Goal: Task Accomplishment & Management: Manage account settings

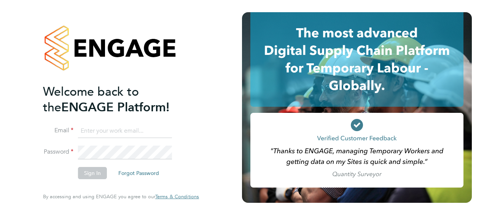
type input "[PERSON_NAME][EMAIL_ADDRESS][PERSON_NAME][DOMAIN_NAME]"
click at [93, 174] on button "Sign In" at bounding box center [92, 173] width 29 height 12
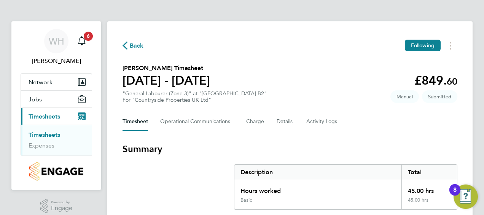
drag, startPoint x: 483, startPoint y: 66, endPoint x: 484, endPoint y: 94, distance: 29.0
drag, startPoint x: 484, startPoint y: 94, endPoint x: 449, endPoint y: 136, distance: 54.6
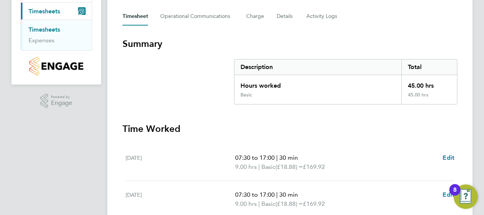
scroll to position [168, 0]
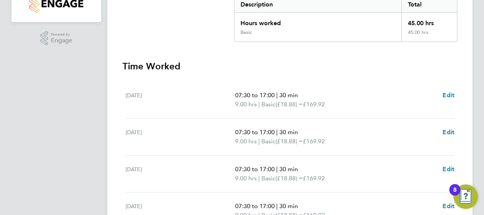
drag, startPoint x: 478, startPoint y: 110, endPoint x: 479, endPoint y: 70, distance: 39.6
click at [479, 70] on div "[PERSON_NAME] [PERSON_NAME] Notifications 6 Applications: Network Team Members …" at bounding box center [242, 110] width 484 height 556
click at [427, 132] on p "07:30 to 17:00 | 30 min" at bounding box center [335, 132] width 201 height 9
click at [425, 72] on h3 "Time Worked" at bounding box center [290, 66] width 335 height 12
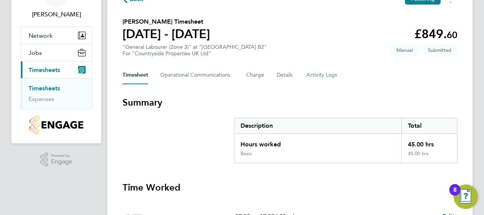
scroll to position [46, 0]
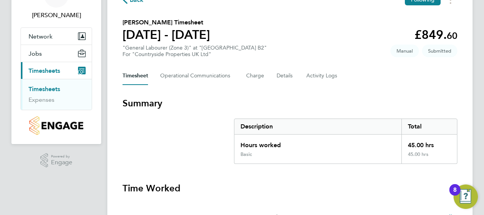
click at [48, 88] on link "Timesheets" at bounding box center [45, 88] width 32 height 7
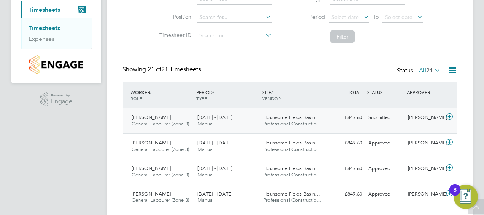
click at [159, 118] on span "Paul Cawvey" at bounding box center [151, 117] width 39 height 6
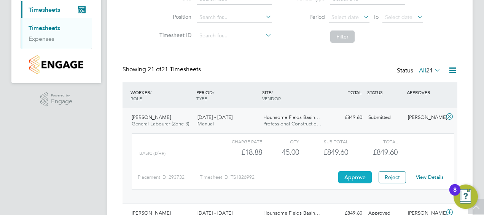
click at [355, 176] on button "Approve" at bounding box center [356, 177] width 34 height 12
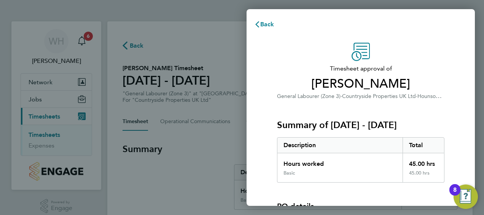
click at [462, 157] on div "Timesheet approval of Paul Cawvey General Labourer (Zone 3) · Countryside Prope…" at bounding box center [361, 173] width 229 height 279
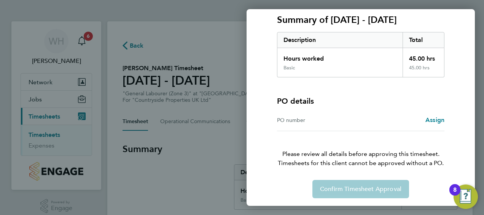
scroll to position [106, 0]
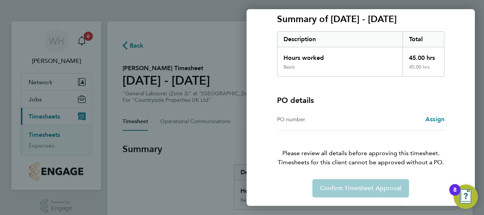
click at [293, 120] on div "PO number" at bounding box center [319, 119] width 84 height 9
click at [334, 186] on div "Confirm Timesheet Approval" at bounding box center [361, 188] width 186 height 18
click at [436, 119] on span "Assign" at bounding box center [435, 118] width 19 height 7
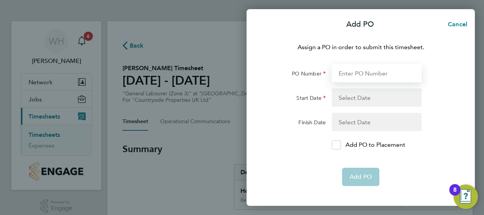
click at [353, 75] on input "PO Number" at bounding box center [377, 73] width 90 height 18
type input "123"
type input "02 Sep 25"
type input "19 Sep 25"
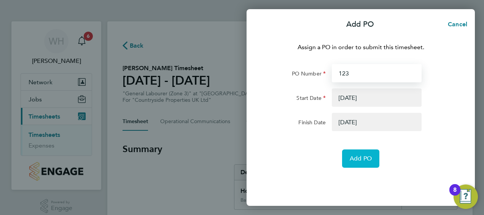
type input "123"
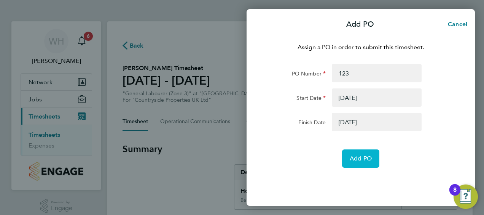
click at [355, 156] on span "Add PO" at bounding box center [361, 159] width 22 height 8
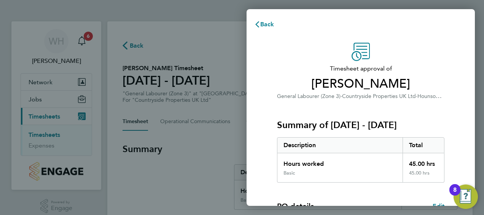
click at [482, 61] on div "Back Timesheet approval of Paul Cawvey General Labourer (Zone 3) · Countryside …" at bounding box center [242, 107] width 484 height 215
click at [459, 64] on div "Timesheet approval of Paul Cawvey General Labourer (Zone 3) · Countryside Prope…" at bounding box center [361, 195] width 229 height 322
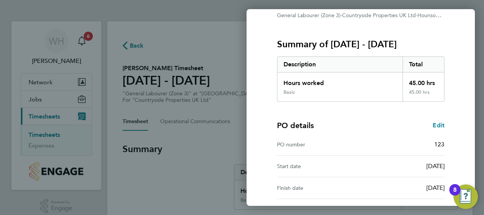
scroll to position [149, 0]
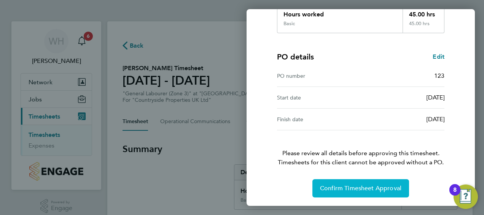
click at [368, 185] on span "Confirm Timesheet Approval" at bounding box center [361, 188] width 82 height 8
